Goal: Task Accomplishment & Management: Use online tool/utility

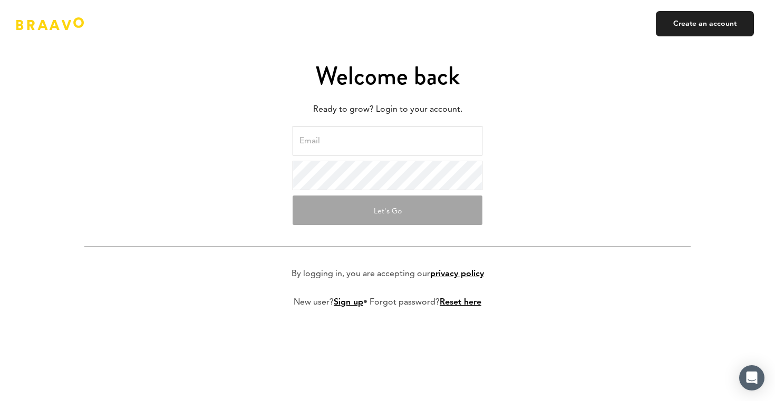
type input "[EMAIL_ADDRESS][DOMAIN_NAME]"
click at [317, 147] on input "[EMAIL_ADDRESS][DOMAIN_NAME]" at bounding box center [388, 141] width 190 height 30
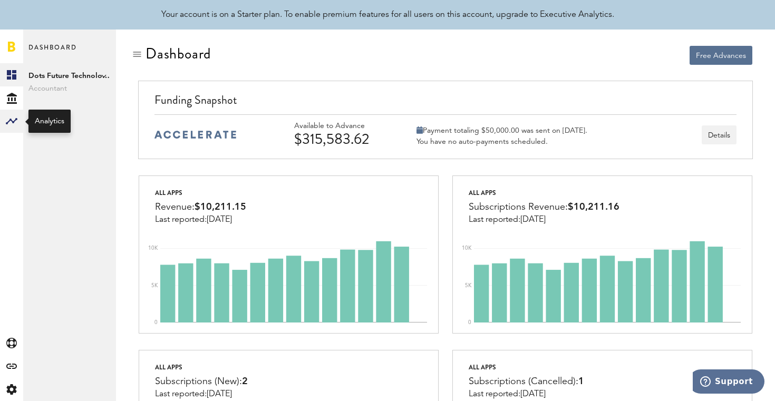
click at [11, 118] on rect at bounding box center [11, 121] width 13 height 13
click at [16, 74] on link "Created with Sketch." at bounding box center [11, 74] width 23 height 23
click at [140, 60] on div at bounding box center [288, 55] width 301 height 20
click at [139, 56] on div at bounding box center [137, 54] width 11 height 11
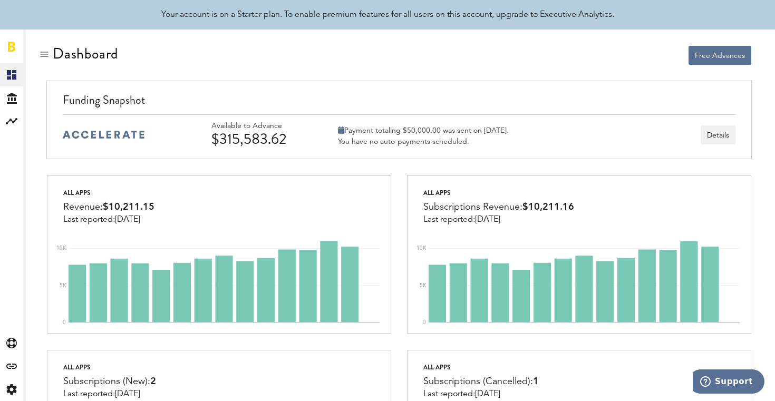
click at [48, 51] on div at bounding box center [44, 54] width 11 height 11
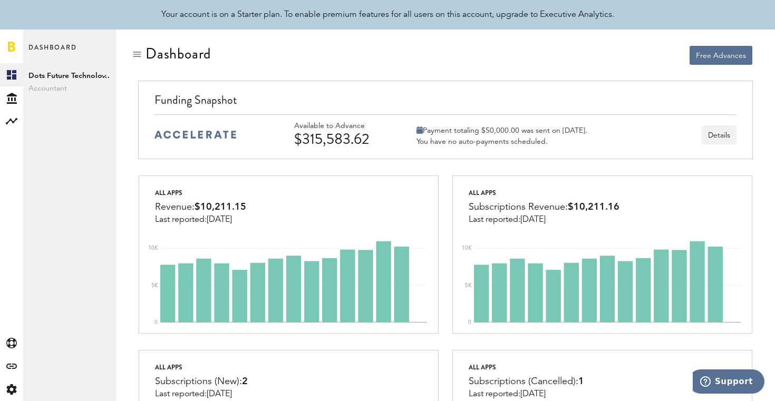
click at [58, 87] on span "Accountant" at bounding box center [69, 88] width 82 height 13
click at [10, 94] on icon at bounding box center [12, 98] width 10 height 11
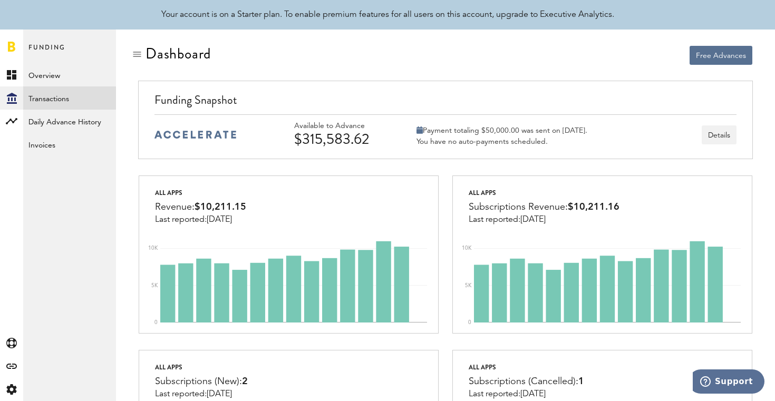
click at [79, 98] on link "Transactions" at bounding box center [69, 97] width 93 height 23
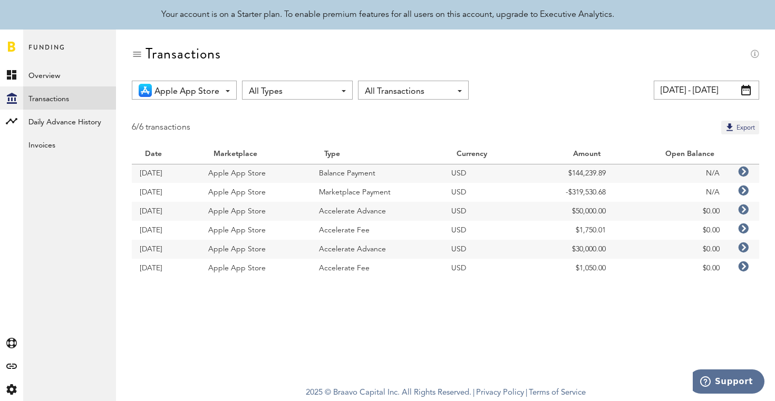
click at [745, 89] on span at bounding box center [746, 90] width 9 height 11
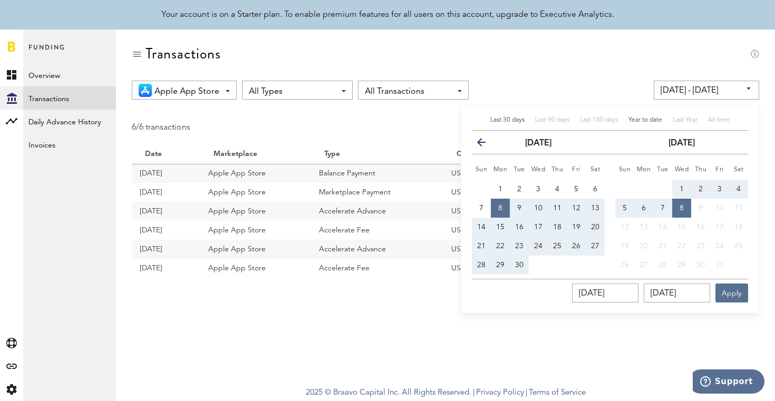
click at [637, 121] on span "Year to date" at bounding box center [646, 120] width 34 height 6
type input "01/01/25 - 10/08/25"
type input "01/01/2025"
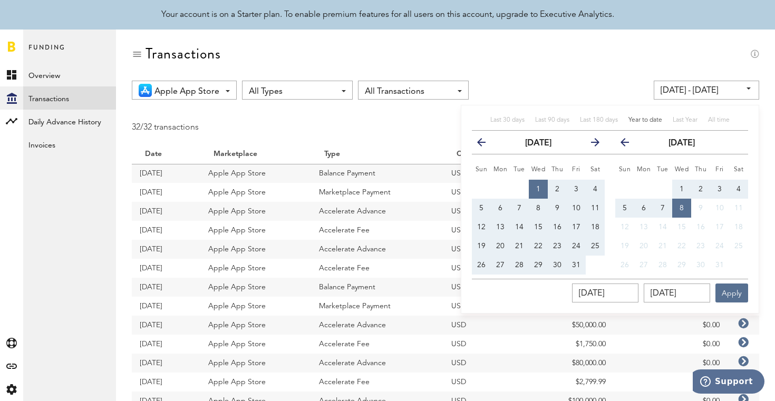
click at [537, 71] on div "Transactions" at bounding box center [446, 62] width 628 height 35
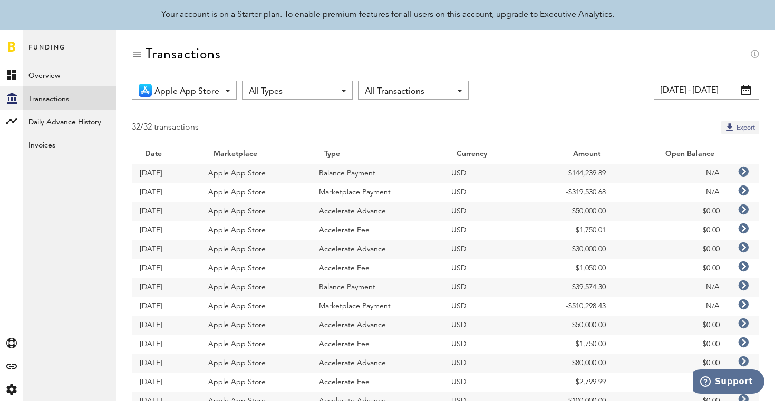
click at [749, 128] on button "Export" at bounding box center [740, 128] width 38 height 14
